Goal: Check status: Check status

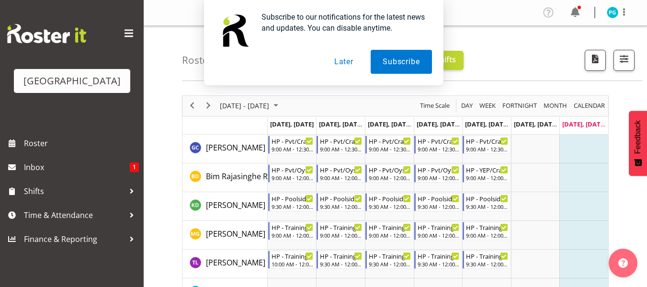
click at [350, 66] on button "Later" at bounding box center [343, 62] width 43 height 24
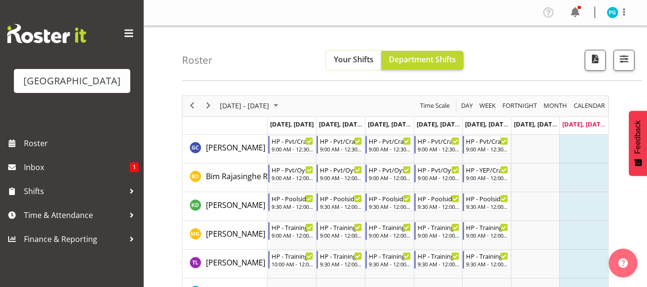
click at [351, 67] on button "Your Shifts" at bounding box center [353, 60] width 55 height 19
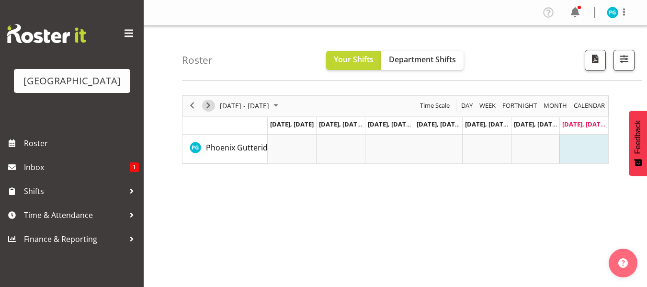
click at [207, 108] on span "Next" at bounding box center [208, 106] width 11 height 12
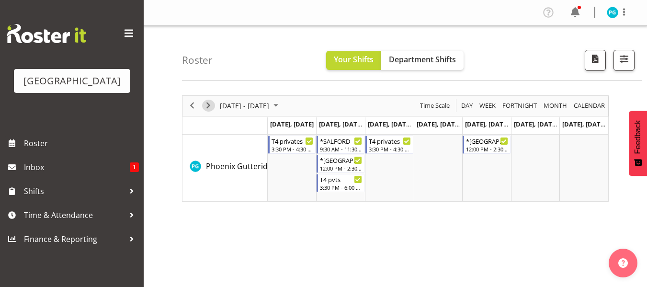
click at [209, 103] on span "Next" at bounding box center [208, 106] width 11 height 12
click at [208, 110] on span "Next" at bounding box center [208, 106] width 11 height 12
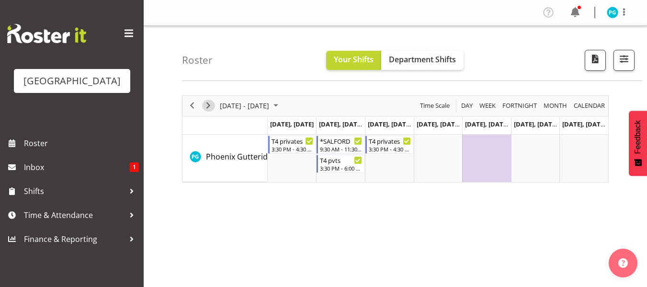
click at [209, 105] on span "Next" at bounding box center [208, 106] width 11 height 12
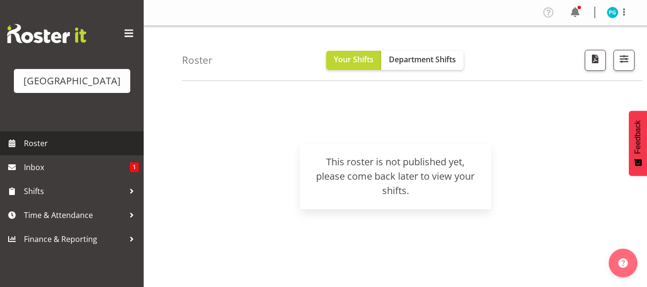
click at [25, 134] on link "Roster" at bounding box center [72, 143] width 144 height 24
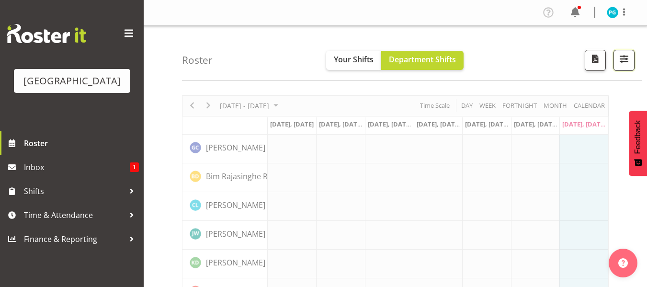
click at [616, 59] on button "button" at bounding box center [623, 60] width 21 height 21
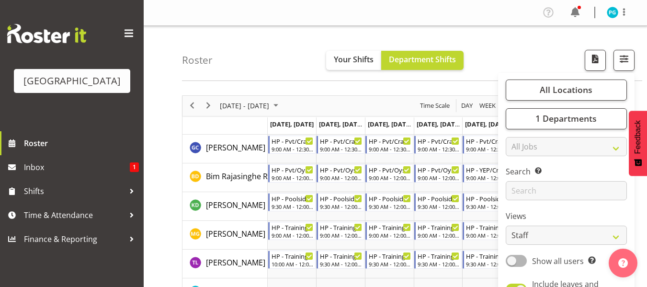
click at [560, 59] on div "Roster Your Shifts Department Shifts All Locations [GEOGRAPHIC_DATA] Select All…" at bounding box center [412, 53] width 460 height 55
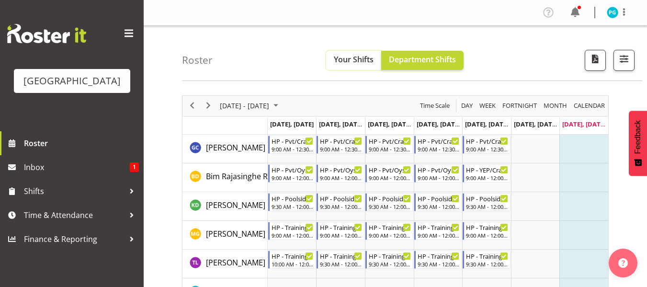
click at [343, 57] on span "Your Shifts" at bounding box center [354, 59] width 40 height 11
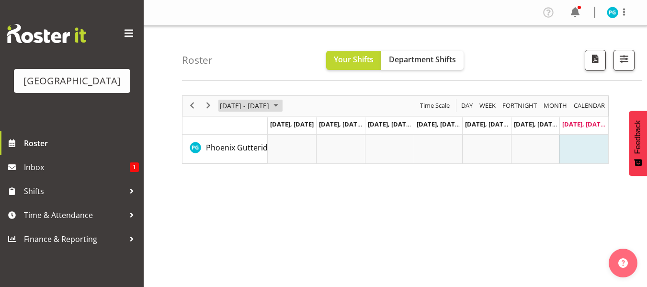
click at [270, 105] on span "[DATE] - [DATE]" at bounding box center [244, 106] width 51 height 12
click at [548, 107] on span "Month" at bounding box center [554, 106] width 25 height 12
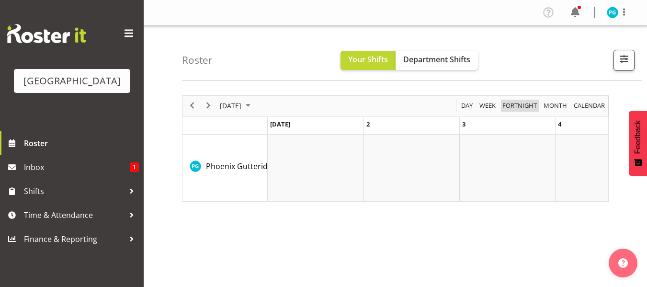
click at [513, 105] on span "Fortnight" at bounding box center [519, 106] width 36 height 12
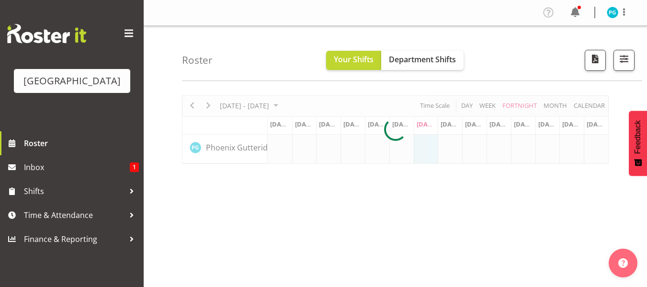
click at [383, 252] on div "[DATE] - [DATE] [DATE] Day Week Fortnight Month calendar Month Agenda Time Scal…" at bounding box center [414, 279] width 465 height 383
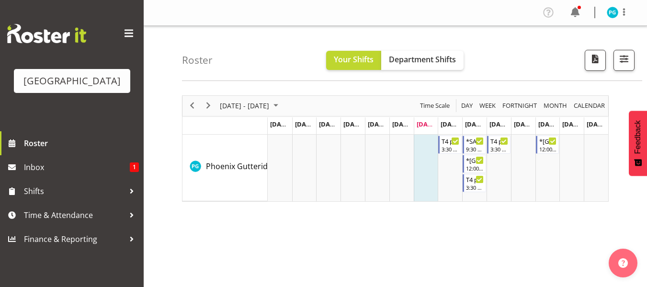
click at [338, 258] on div "[DATE] - [DATE] [DATE] Day Week Fortnight Month calendar Month Agenda Time Scal…" at bounding box center [414, 279] width 465 height 383
click at [389, 231] on div "[DATE] - [DATE] [DATE] Day Week Fortnight Month calendar Month Agenda Time Scal…" at bounding box center [414, 279] width 465 height 383
